Goal: Find specific page/section: Find specific page/section

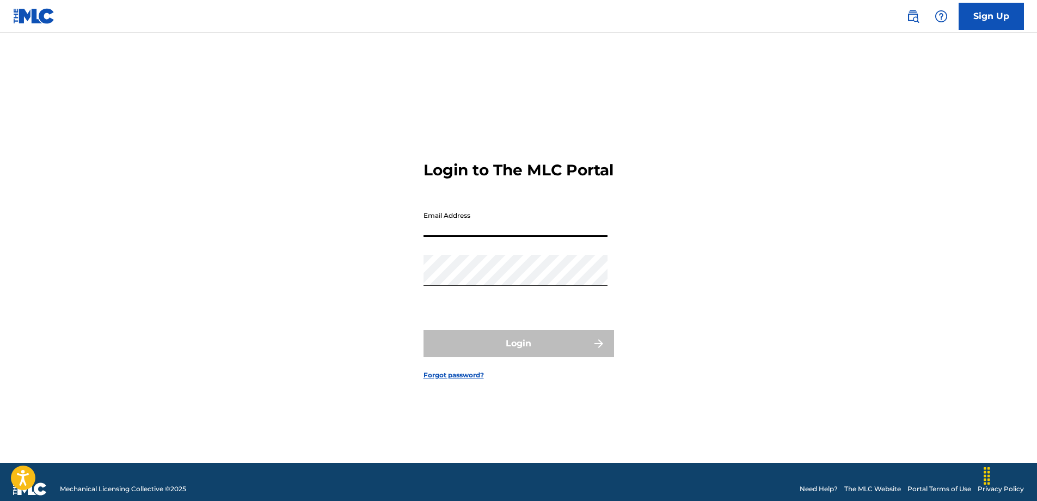
click at [492, 237] on input "Email Address" at bounding box center [516, 221] width 184 height 31
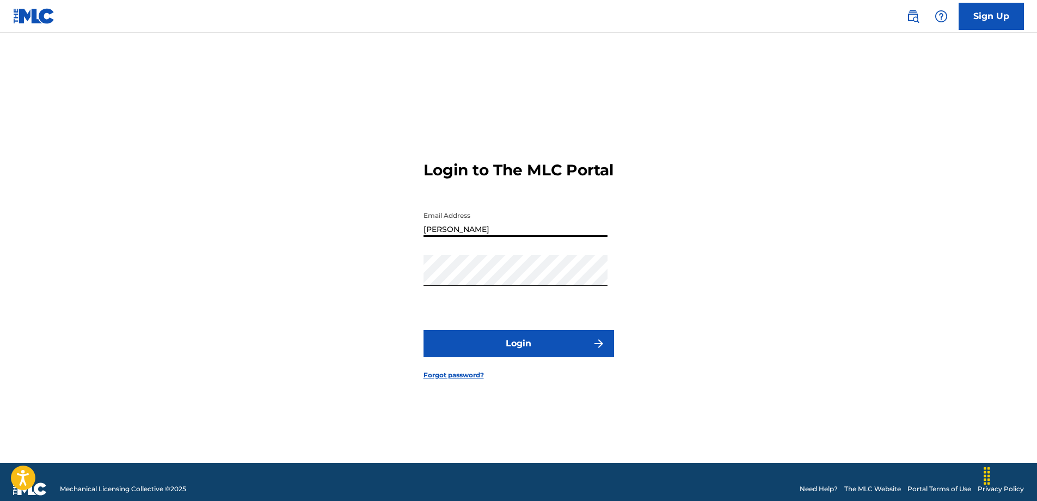
type input "[PERSON_NAME][EMAIL_ADDRESS][PERSON_NAME][DOMAIN_NAME]"
click at [543, 357] on button "Login" at bounding box center [519, 343] width 191 height 27
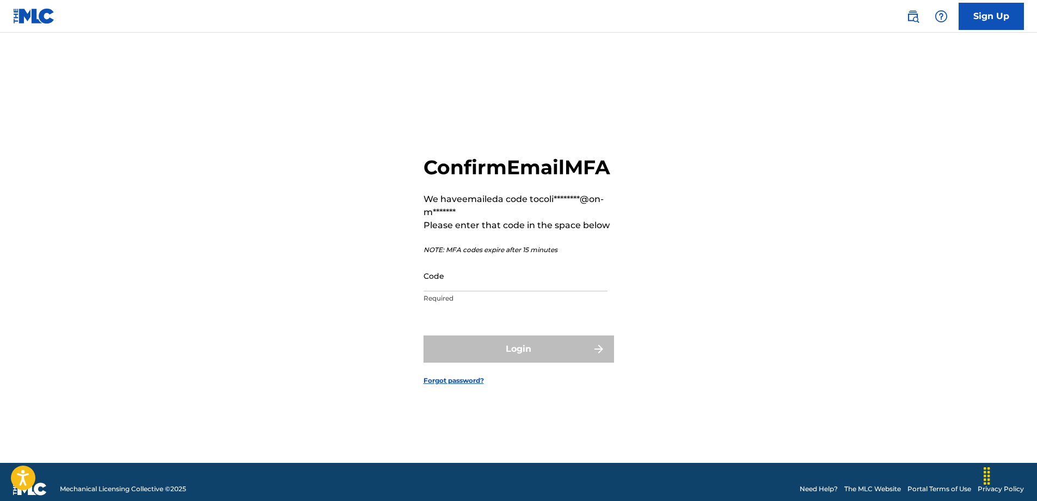
click at [461, 291] on input "Code" at bounding box center [516, 275] width 184 height 31
click at [179, 294] on div "Confirm Email MFA We have emailed a code to coli********@on-m******* Please ent…" at bounding box center [519, 261] width 762 height 403
paste input "764004"
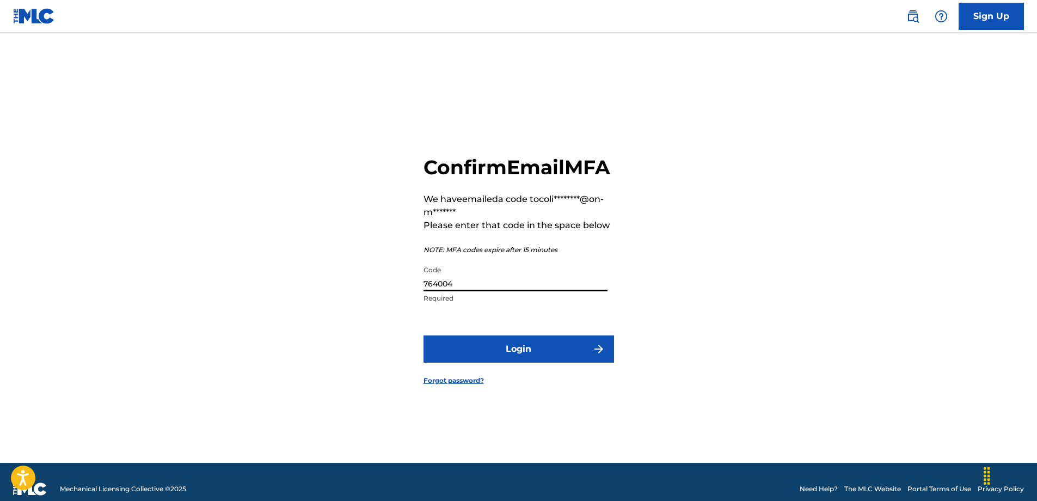
type input "764004"
click at [495, 353] on button "Login" at bounding box center [519, 348] width 191 height 27
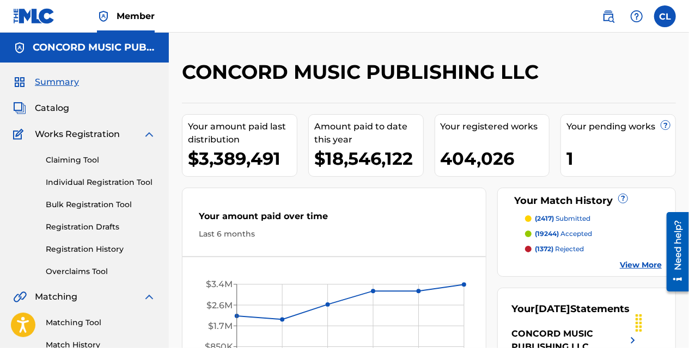
click at [63, 107] on span "Catalog" at bounding box center [52, 108] width 34 height 13
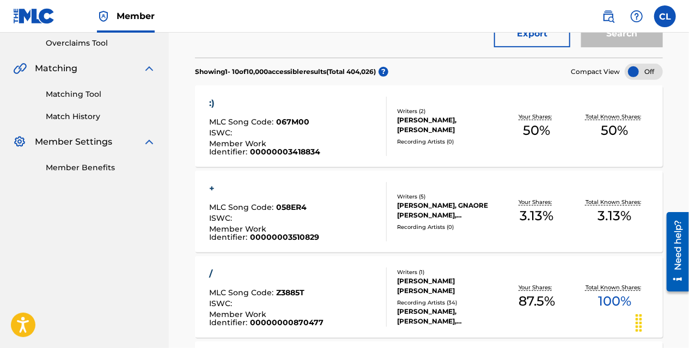
scroll to position [272, 0]
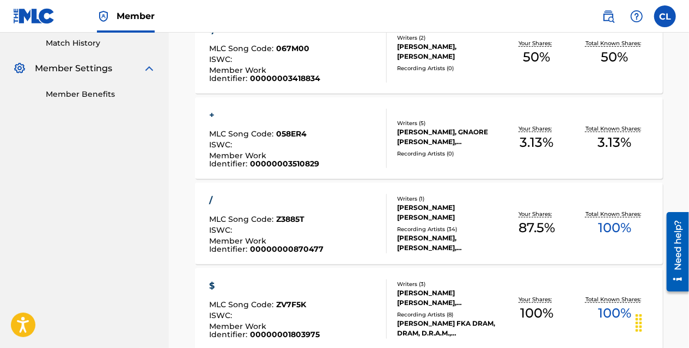
scroll to position [327, 0]
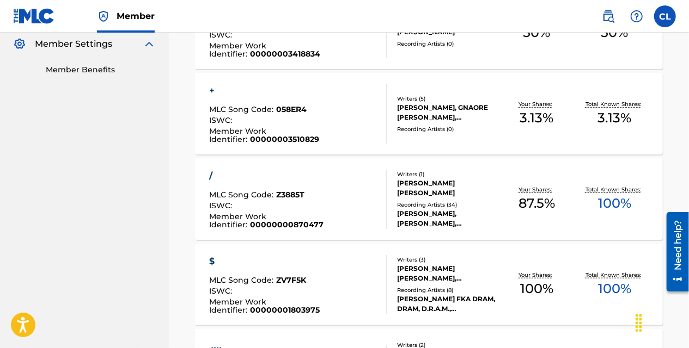
click at [181, 79] on div "Catalog Register Work SearchWithCriteriaa32bb3f5-43c2-4d10-a824-3392cf7e85e6 Wo…" at bounding box center [429, 313] width 520 height 1161
